Goal: Find contact information: Find contact information

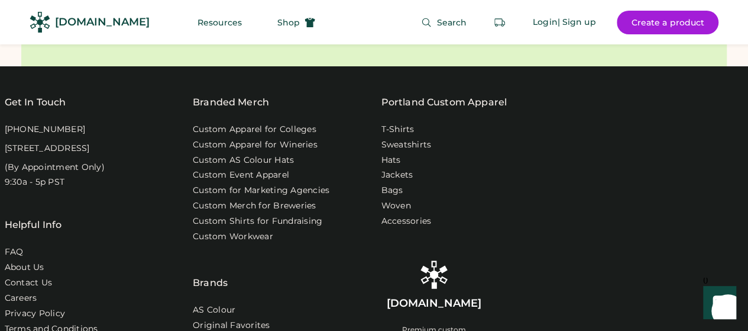
scroll to position [4142, 0]
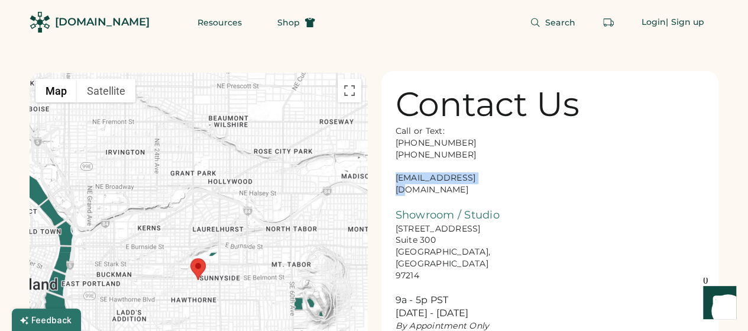
drag, startPoint x: 488, startPoint y: 176, endPoint x: 386, endPoint y: 178, distance: 101.8
click at [386, 178] on div "Contact Us Call or Text: 888-299-3595 503-954-3595 hello@rendered.co Showroom /…" at bounding box center [551, 208] width 338 height 275
click at [515, 175] on div "Contact Us Call or Text: 888-299-3595 503-954-3595 hello@rendered.co Showroom /…" at bounding box center [551, 208] width 338 height 275
drag, startPoint x: 495, startPoint y: 175, endPoint x: 389, endPoint y: 178, distance: 105.9
click at [389, 178] on div "Contact Us Call or Text: 888-299-3595 503-954-3595 hello@rendered.co Showroom /…" at bounding box center [551, 208] width 338 height 275
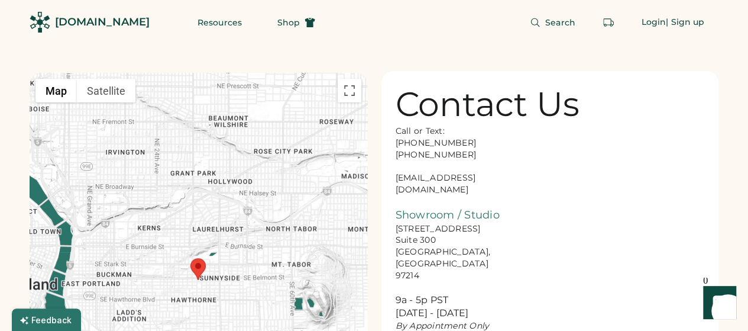
click at [515, 198] on div "Contact Us Call or Text: 888-299-3595 503-954-3595 hello@rendered.co Showroom /…" at bounding box center [551, 208] width 338 height 275
drag, startPoint x: 487, startPoint y: 177, endPoint x: 396, endPoint y: 180, distance: 90.6
click at [396, 180] on div "Call or Text: 888-299-3595 503-954-3595 hello@rendered.co Showroom / Studio 916…" at bounding box center [455, 228] width 118 height 206
click at [493, 186] on div "Call or Text: 888-299-3595 503-954-3595 hello@rendered.co Showroom / Studio 916…" at bounding box center [455, 228] width 118 height 206
drag, startPoint x: 490, startPoint y: 170, endPoint x: 516, endPoint y: 180, distance: 27.4
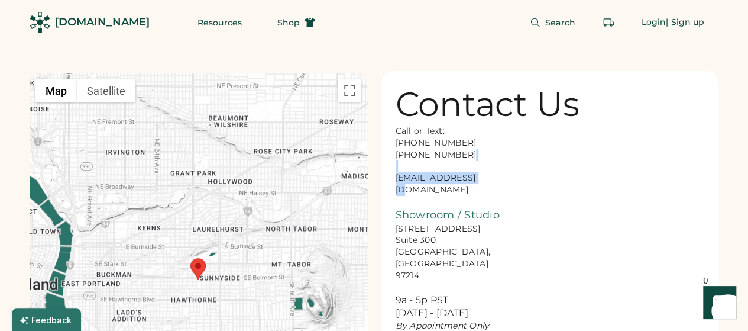
click at [516, 180] on div "Contact Us Call or Text: 888-299-3595 503-954-3595 hello@rendered.co Showroom /…" at bounding box center [551, 208] width 338 height 275
click at [488, 178] on div "Call or Text: 888-299-3595 503-954-3595 hello@rendered.co Showroom / Studio 916…" at bounding box center [455, 228] width 118 height 206
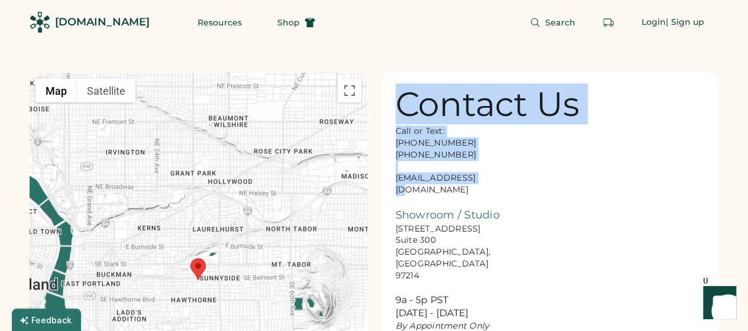
drag, startPoint x: 463, startPoint y: 176, endPoint x: 373, endPoint y: 177, distance: 89.9
click at [373, 177] on div "← Move left → Move right ↑ Move up ↓ Move down + Zoom in - Zoom out Home Jump l…" at bounding box center [374, 265] width 689 height 443
click at [493, 169] on div "Call or Text: 888-299-3595 503-954-3595 hello@rendered.co Showroom / Studio 916…" at bounding box center [455, 228] width 118 height 206
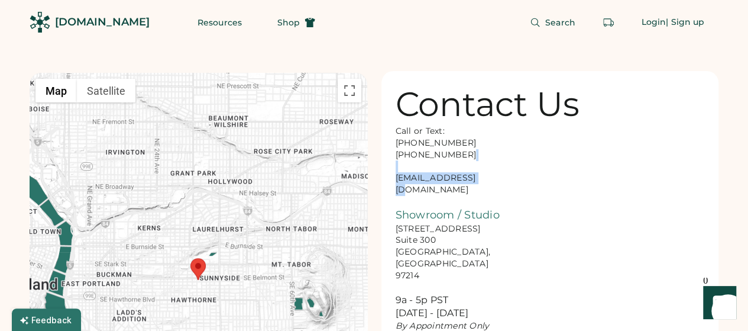
drag, startPoint x: 488, startPoint y: 170, endPoint x: 514, endPoint y: 172, distance: 26.1
click at [498, 181] on div "Call or Text: 888-299-3595 503-954-3595 hello@rendered.co Showroom / Studio 916…" at bounding box center [455, 228] width 118 height 206
click at [514, 172] on div "Contact Us Call or Text: 888-299-3595 503-954-3595 hello@rendered.co Showroom /…" at bounding box center [551, 208] width 338 height 275
drag, startPoint x: 488, startPoint y: 178, endPoint x: 389, endPoint y: 182, distance: 98.9
click at [389, 182] on div "Contact Us Call or Text: 888-299-3595 503-954-3595 hello@rendered.co Showroom /…" at bounding box center [551, 208] width 338 height 275
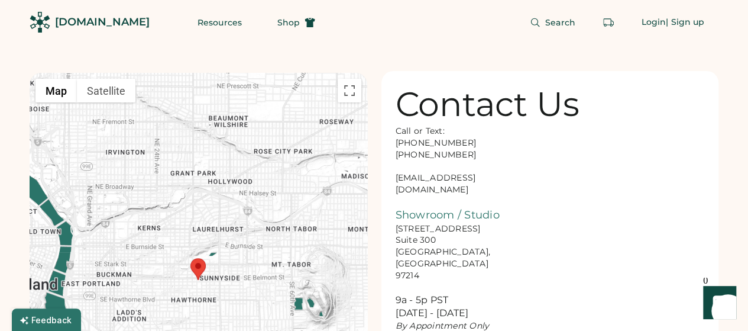
drag, startPoint x: 539, startPoint y: 160, endPoint x: 498, endPoint y: 177, distance: 45.1
click at [498, 177] on div "Call or Text: 888-299-3595 503-954-3595 hello@rendered.co Showroom / Studio 916…" at bounding box center [455, 228] width 118 height 206
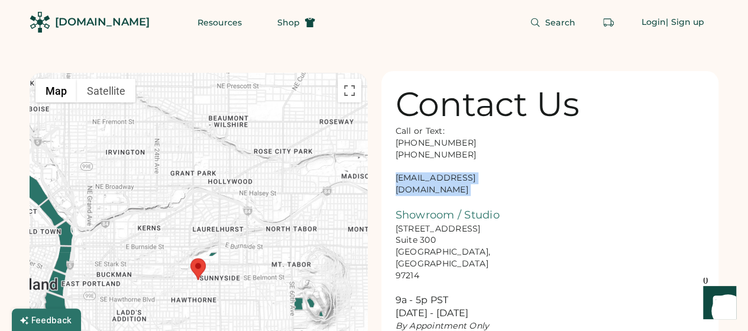
click at [498, 177] on div "Call or Text: 888-299-3595 503-954-3595 hello@rendered.co Showroom / Studio 916…" at bounding box center [455, 228] width 118 height 206
copy div "hello@rendered.co"
